Goal: Task Accomplishment & Management: Manage account settings

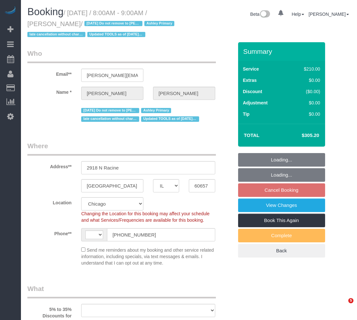
select select "IL"
select select "string:fspay-1455eeb4-d992-4c7c-a082-5b71c23a100a"
select select "number:1"
select select "number:66"
select select "number:139"
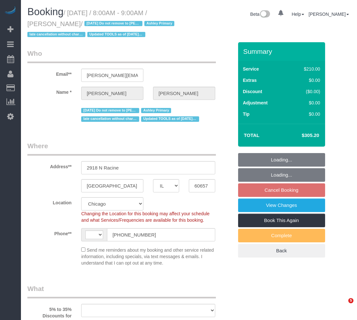
select select "number:106"
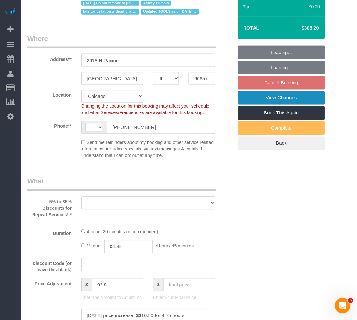
select select "string:[GEOGRAPHIC_DATA]"
select select "object:1195"
select select "512"
select select "4"
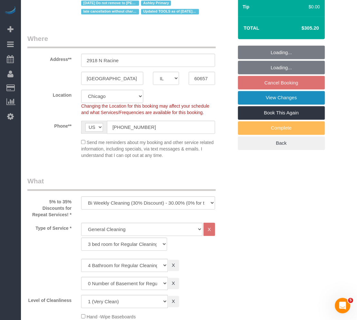
select select "object:1287"
select select "spot1"
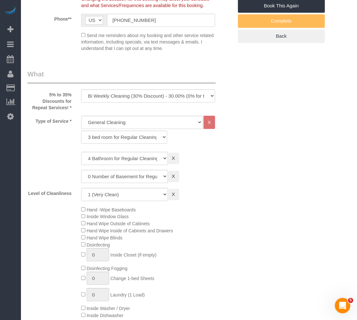
scroll to position [286, 0]
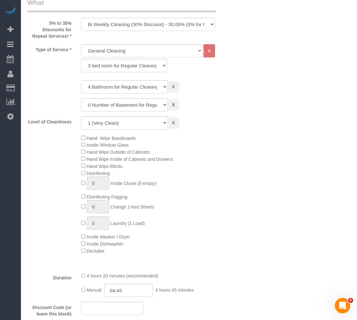
select select "4"
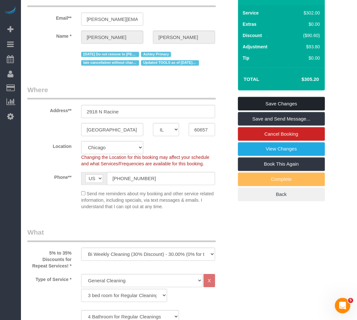
scroll to position [0, 0]
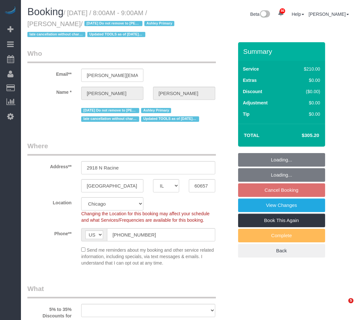
select select "IL"
select select "string:fspay-1455eeb4-d992-4c7c-a082-5b71c23a100a"
select select "number:1"
select select "number:66"
select select "number:139"
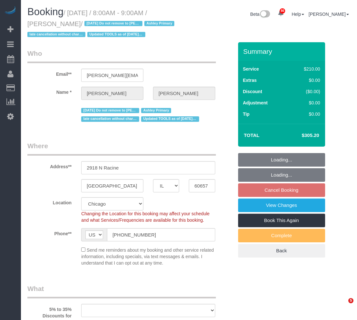
select select "number:106"
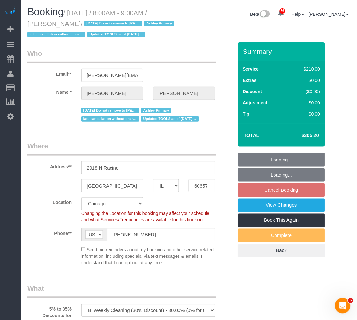
select select "object:1145"
select select "512"
select select "4"
select select "spot1"
select select "4"
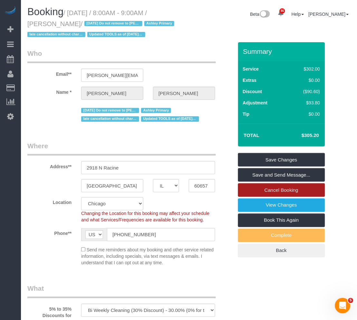
click at [297, 188] on link "Cancel Booking" at bounding box center [281, 190] width 87 height 14
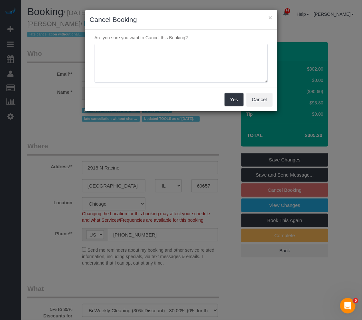
click at [192, 65] on textarea at bounding box center [181, 63] width 173 height 39
drag, startPoint x: 137, startPoint y: 62, endPoint x: 80, endPoint y: 60, distance: 57.0
click at [53, 45] on div "× Cancel Booking Are you sure you want to Cancel this Booking? Yes Cancel" at bounding box center [181, 160] width 362 height 320
type textarea "Client is moving overseas, coordinating a move out cleaning for them for 10/23"
click at [234, 100] on button "Yes" at bounding box center [234, 100] width 19 height 14
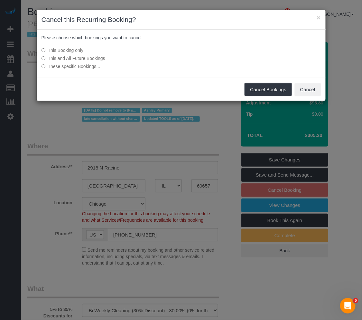
click at [94, 57] on label "This and All Future Bookings" at bounding box center [133, 58] width 183 height 6
click at [268, 86] on button "Cancel Bookings" at bounding box center [268, 90] width 47 height 14
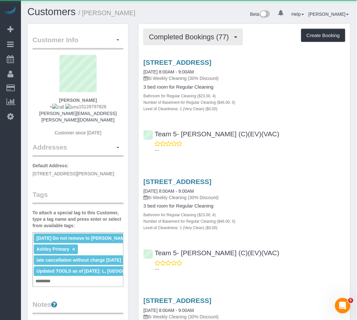
click at [182, 32] on button "Completed Bookings (77)" at bounding box center [192, 37] width 99 height 16
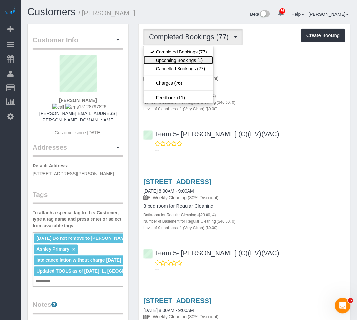
click at [187, 62] on link "Upcoming Bookings (1)" at bounding box center [179, 60] width 70 height 8
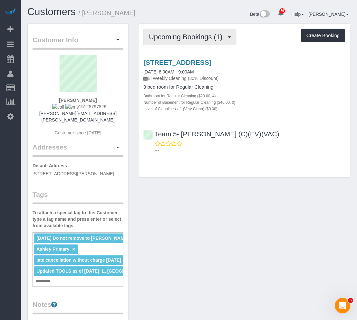
click at [188, 39] on span "Upcoming Bookings (1)" at bounding box center [187, 37] width 77 height 8
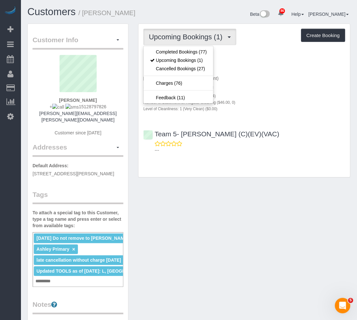
click at [181, 2] on div "Customers / Audrey Griffin Beta 86 Your Notifications You have 0 alerts × You h…" at bounding box center [189, 242] width 336 height 484
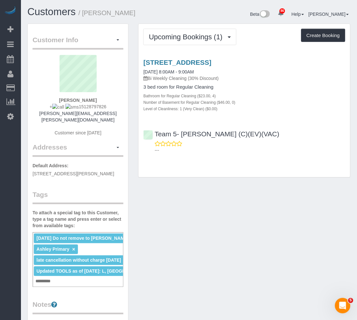
click at [315, 117] on div "2918 N Racine, Chicago, IL 60657 10/07/2025 8:00AM - 9:00AM Bi Weekly Cleaning …" at bounding box center [244, 104] width 212 height 103
click at [43, 12] on link "Customers" at bounding box center [51, 11] width 48 height 11
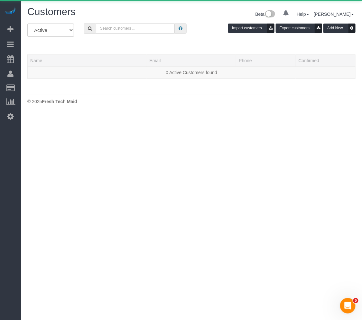
click at [120, 34] on div "All Active Archived Import customers Export customers Add New" at bounding box center [192, 33] width 338 height 18
click at [119, 28] on input "text" at bounding box center [135, 29] width 79 height 10
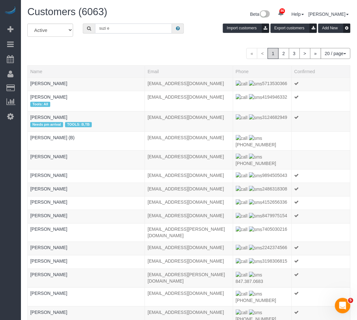
type input "Suzi Elnaggar"
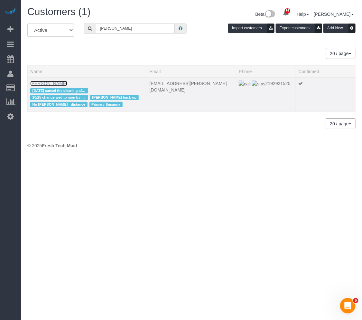
click at [53, 85] on link "Suzi Elnaggar" at bounding box center [48, 83] width 37 height 5
click at [54, 84] on link "Suzi Elnaggar" at bounding box center [48, 83] width 37 height 5
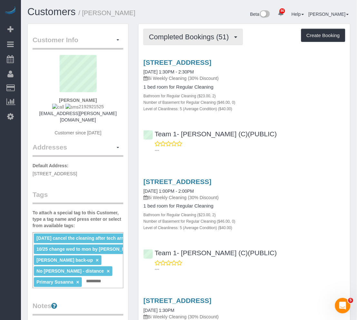
click at [199, 34] on span "Completed Bookings (51)" at bounding box center [190, 37] width 83 height 8
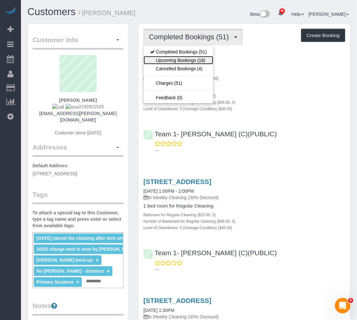
click at [198, 63] on link "Upcoming Bookings (18)" at bounding box center [179, 60] width 70 height 8
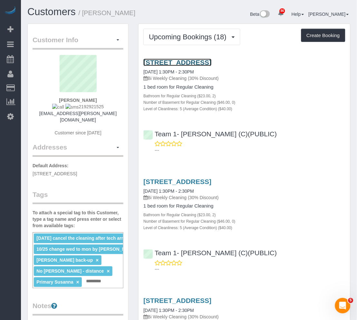
click at [201, 65] on link "1464 W. Winona St., Apt. #1, Chicago, IL 60640" at bounding box center [177, 62] width 68 height 7
drag, startPoint x: 308, startPoint y: 60, endPoint x: 141, endPoint y: 60, distance: 166.8
click at [141, 60] on div "1464 W. Winona St., Apt. #1, Chicago, IL 60640 10/10/2025 1:30PM - 2:30PM Bi We…" at bounding box center [244, 85] width 212 height 53
copy link "1464 W. Winona St., Apt. #1, Chicago, IL 60640"
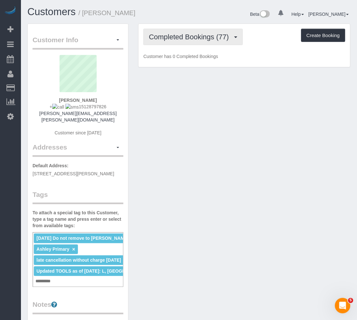
click at [192, 35] on span "Completed Bookings (77)" at bounding box center [190, 37] width 83 height 8
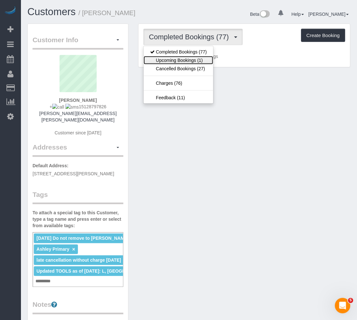
click at [190, 58] on link "Upcoming Bookings (1)" at bounding box center [179, 60] width 70 height 8
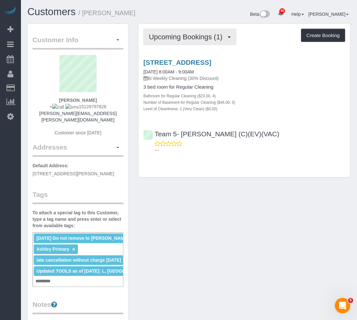
click at [208, 37] on span "Upcoming Bookings (1)" at bounding box center [187, 37] width 77 height 8
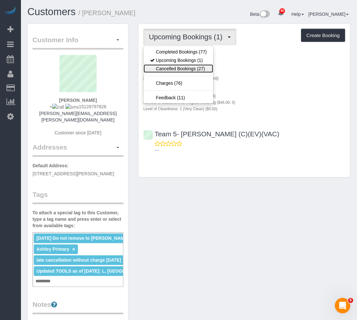
click at [201, 67] on link "Cancelled Bookings (27)" at bounding box center [179, 68] width 70 height 8
